Goal: Information Seeking & Learning: Learn about a topic

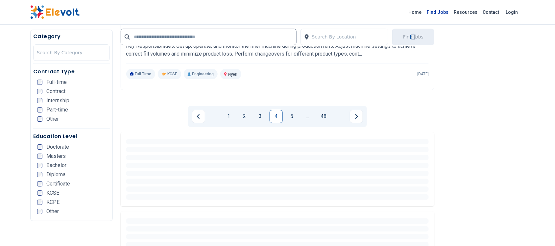
scroll to position [1343, 0]
click at [436, 11] on link "Find Jobs" at bounding box center [437, 12] width 27 height 11
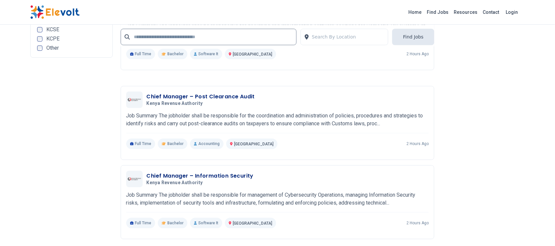
scroll to position [1233, 0]
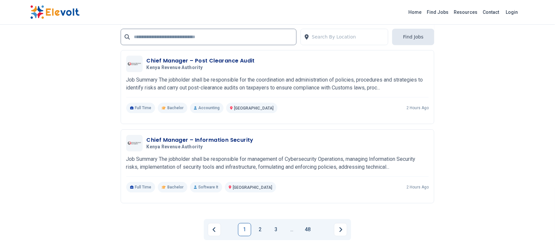
drag, startPoint x: 265, startPoint y: 228, endPoint x: 266, endPoint y: 224, distance: 4.1
click at [266, 228] on link "2" at bounding box center [260, 229] width 13 height 13
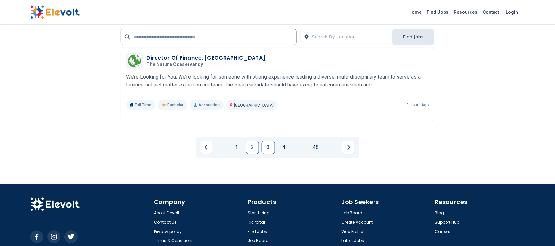
click at [275, 147] on link "3" at bounding box center [268, 147] width 13 height 13
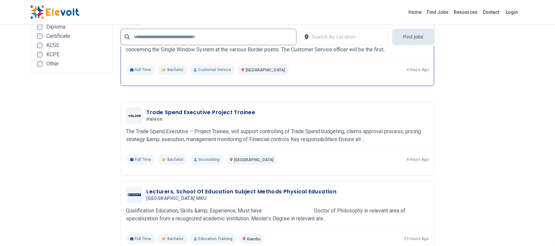
scroll to position [1192, 0]
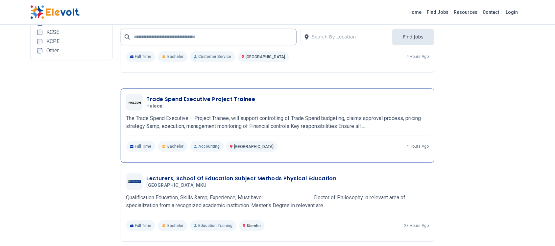
click at [214, 102] on h3 "Trade Spend Executive Project Trainee" at bounding box center [201, 99] width 109 height 8
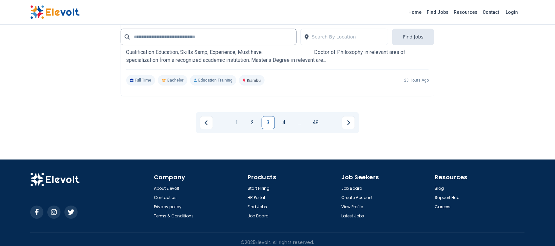
scroll to position [1343, 0]
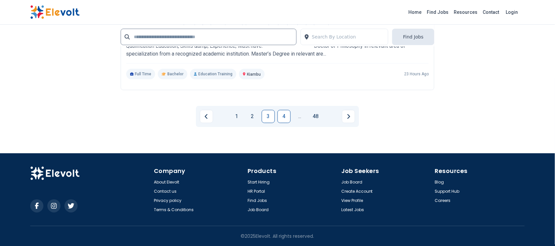
click at [284, 114] on link "4" at bounding box center [284, 116] width 13 height 13
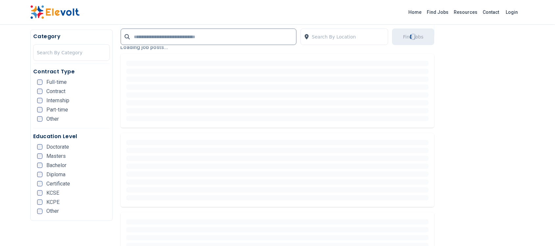
scroll to position [164, 0]
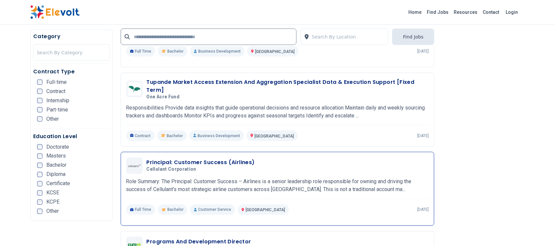
scroll to position [1069, 0]
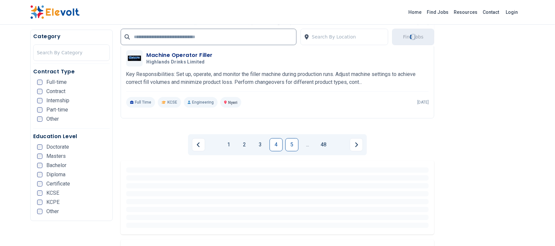
click at [286, 147] on link "5" at bounding box center [291, 144] width 13 height 13
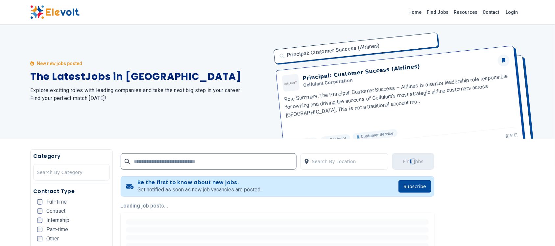
scroll to position [0, 0]
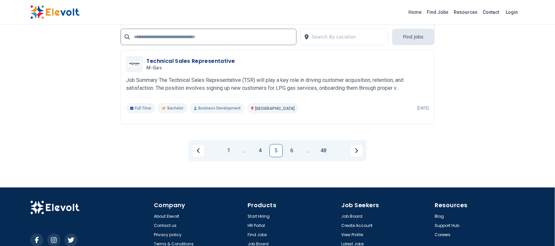
scroll to position [1315, 0]
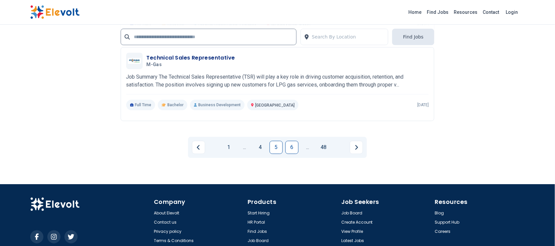
click at [288, 143] on link "6" at bounding box center [291, 147] width 13 height 13
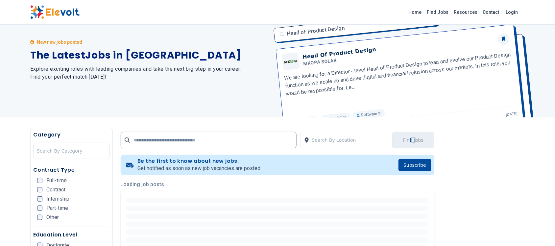
scroll to position [0, 0]
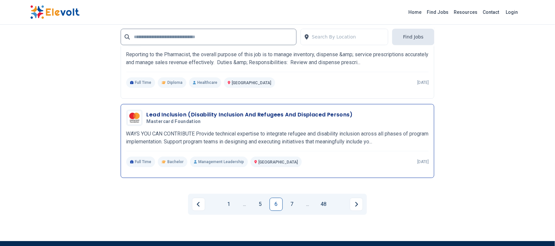
scroll to position [1343, 0]
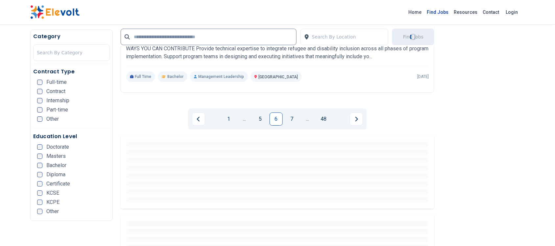
click at [440, 12] on link "Find Jobs" at bounding box center [437, 12] width 27 height 11
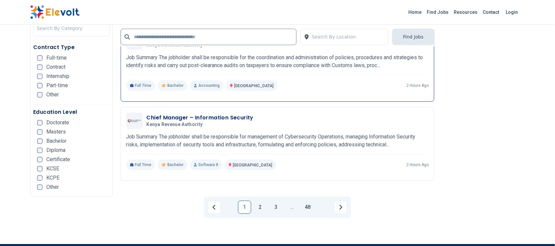
scroll to position [1274, 0]
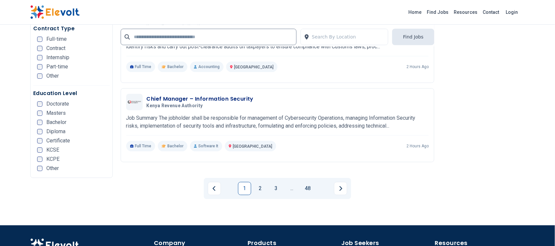
click at [269, 189] on li "2" at bounding box center [262, 188] width 16 height 13
drag, startPoint x: 262, startPoint y: 185, endPoint x: 254, endPoint y: 174, distance: 13.8
click at [261, 185] on link "2" at bounding box center [260, 188] width 13 height 13
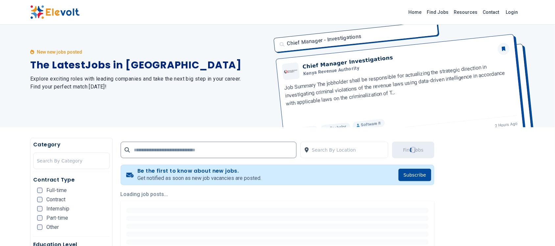
scroll to position [0, 0]
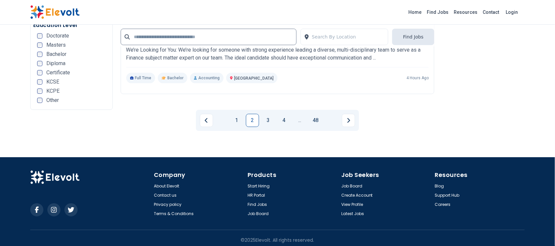
scroll to position [1343, 0]
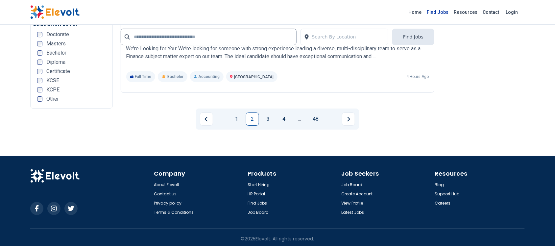
click at [439, 13] on link "Find Jobs" at bounding box center [437, 12] width 27 height 11
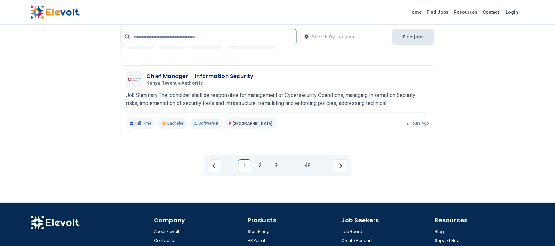
scroll to position [1356, 0]
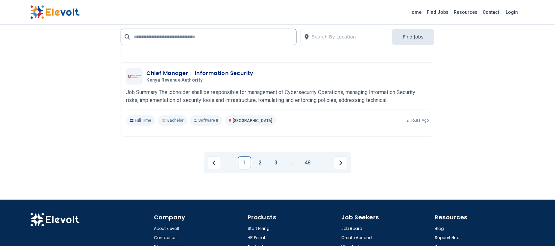
click at [257, 163] on link "2" at bounding box center [260, 162] width 13 height 13
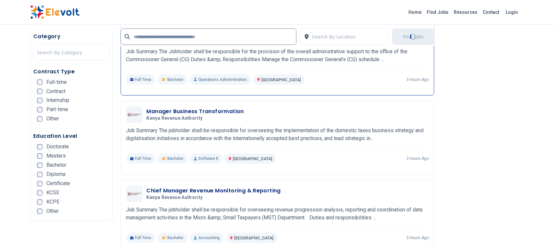
scroll to position [1027, 0]
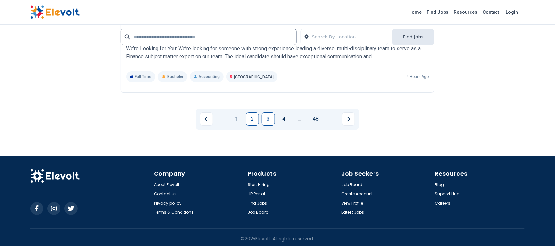
click at [271, 119] on link "3" at bounding box center [268, 118] width 13 height 13
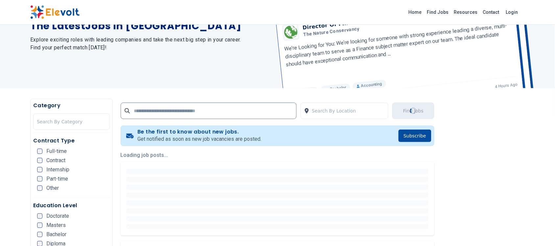
scroll to position [0, 0]
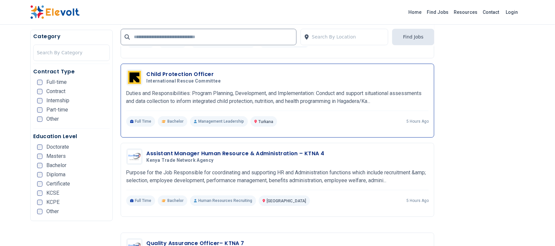
scroll to position [411, 0]
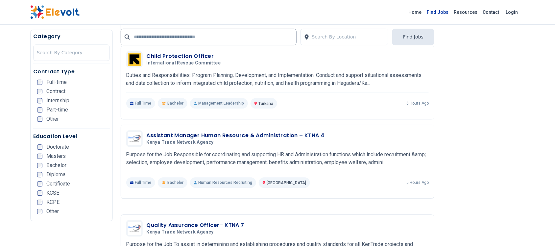
click at [449, 11] on link "Find Jobs" at bounding box center [437, 12] width 27 height 11
